Goal: Use online tool/utility: Utilize a website feature to perform a specific function

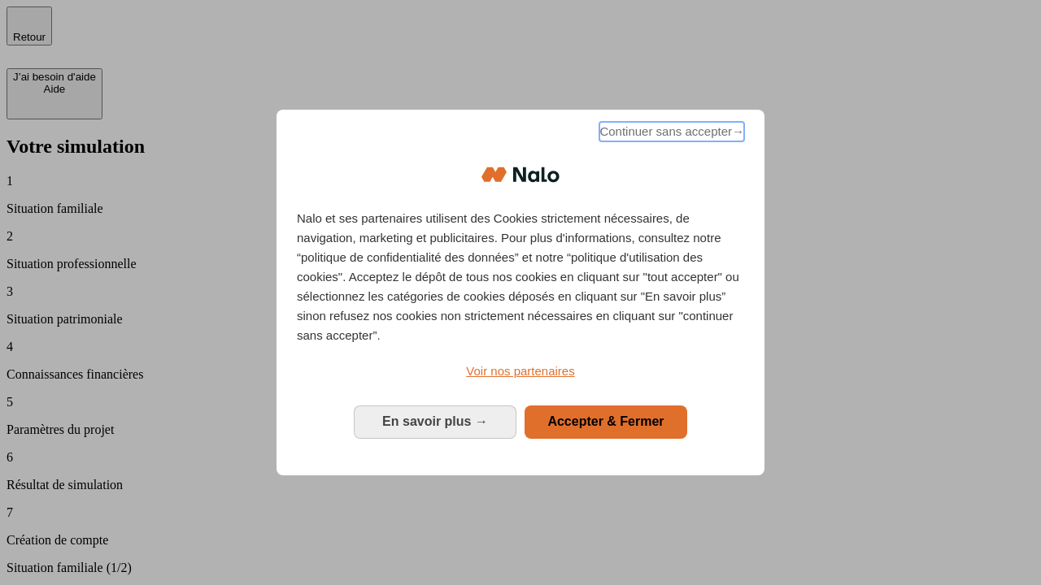
click at [670, 134] on span "Continuer sans accepter →" at bounding box center [671, 132] width 145 height 20
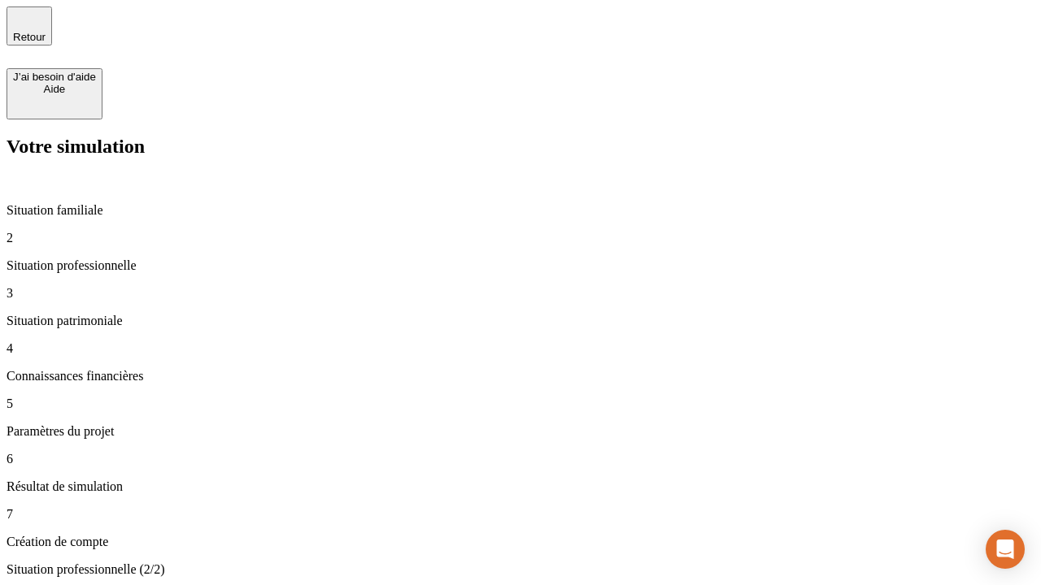
type input "30 000"
type input "1 000"
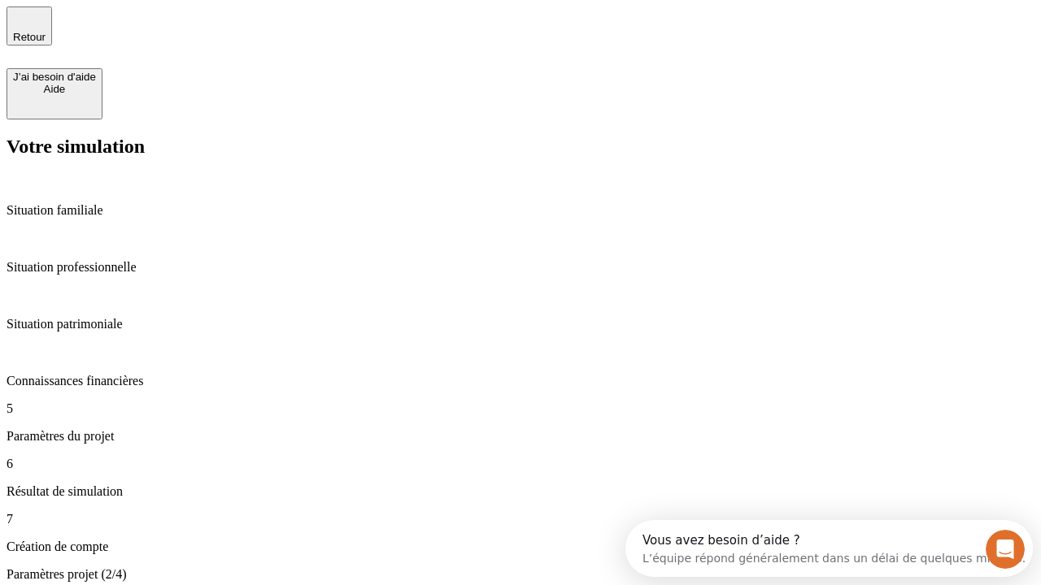
type input "65"
type input "5 000"
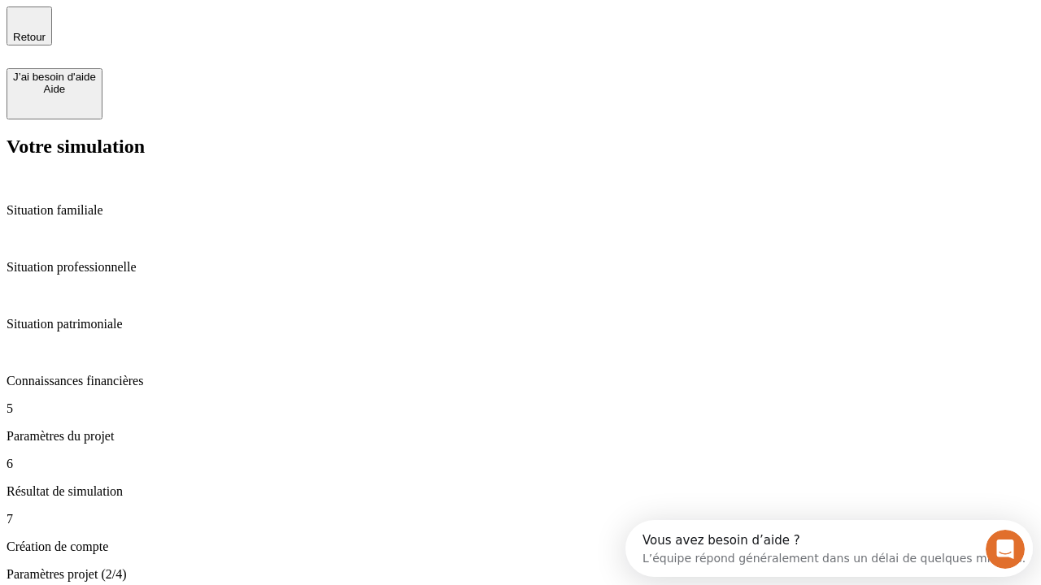
type input "640"
